Goal: Find specific page/section: Find specific page/section

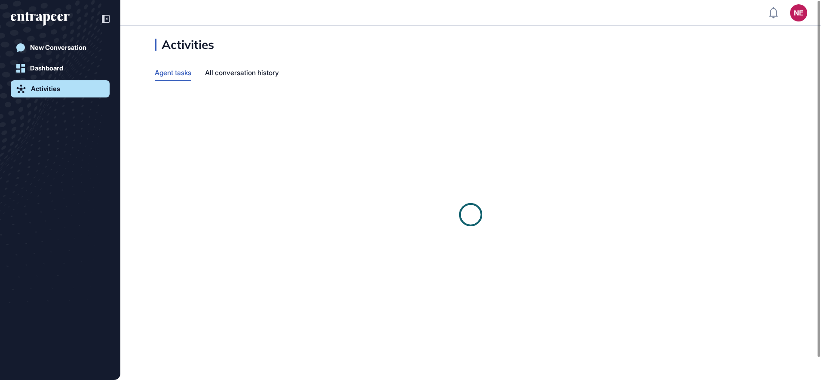
scroll to position [0, 0]
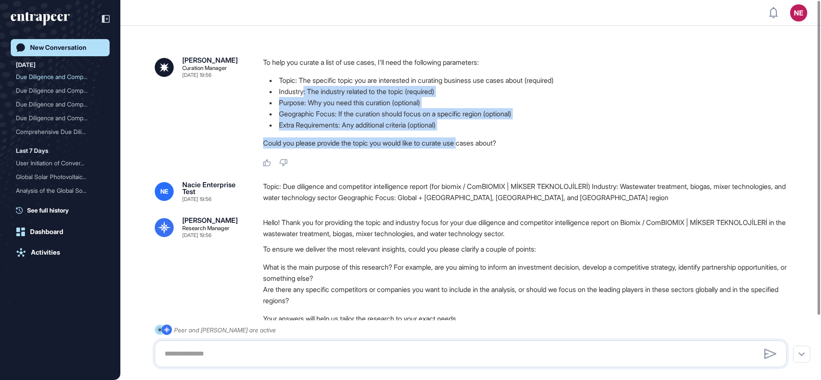
scroll to position [0, 0]
click at [61, 254] on link "Activities" at bounding box center [60, 252] width 99 height 17
